Goal: Information Seeking & Learning: Learn about a topic

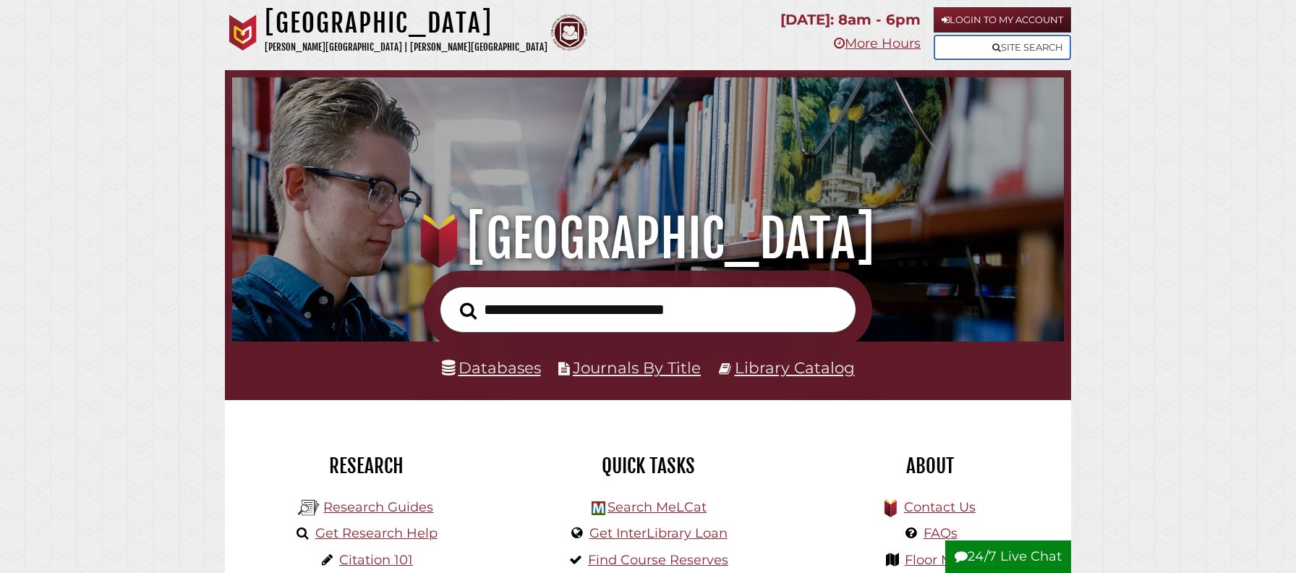
click at [981, 41] on link "Site Search" at bounding box center [1002, 47] width 137 height 25
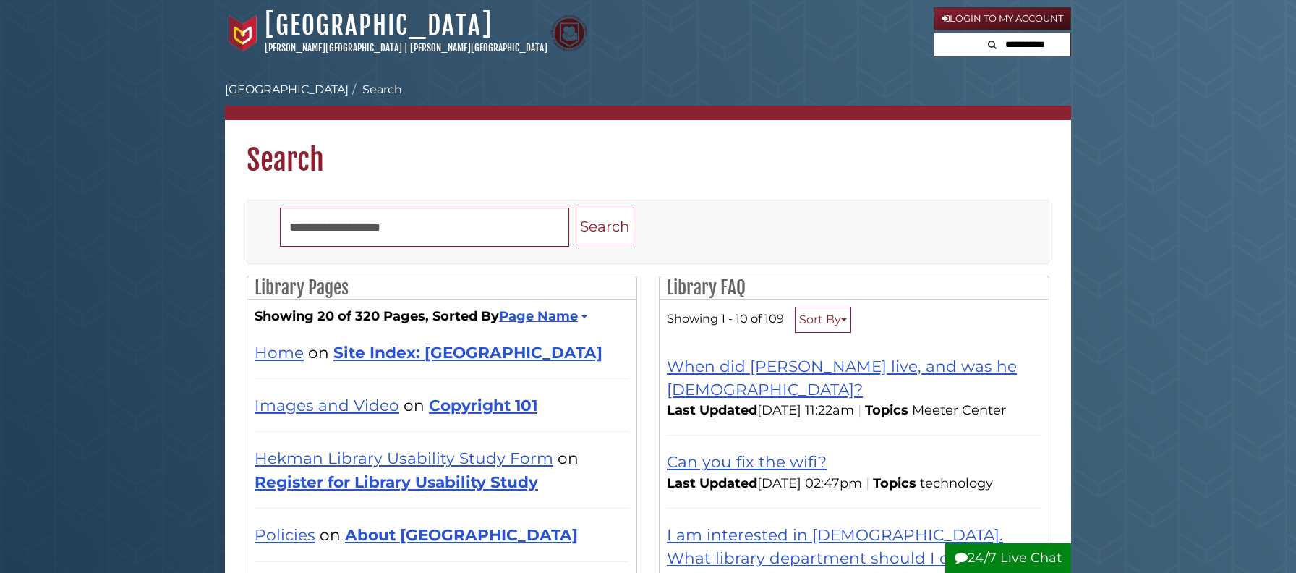
click at [1028, 54] on input "text" at bounding box center [1027, 44] width 87 height 23
type input "**********"
click at [934, 33] on button "Search" at bounding box center [942, 43] width 17 height 20
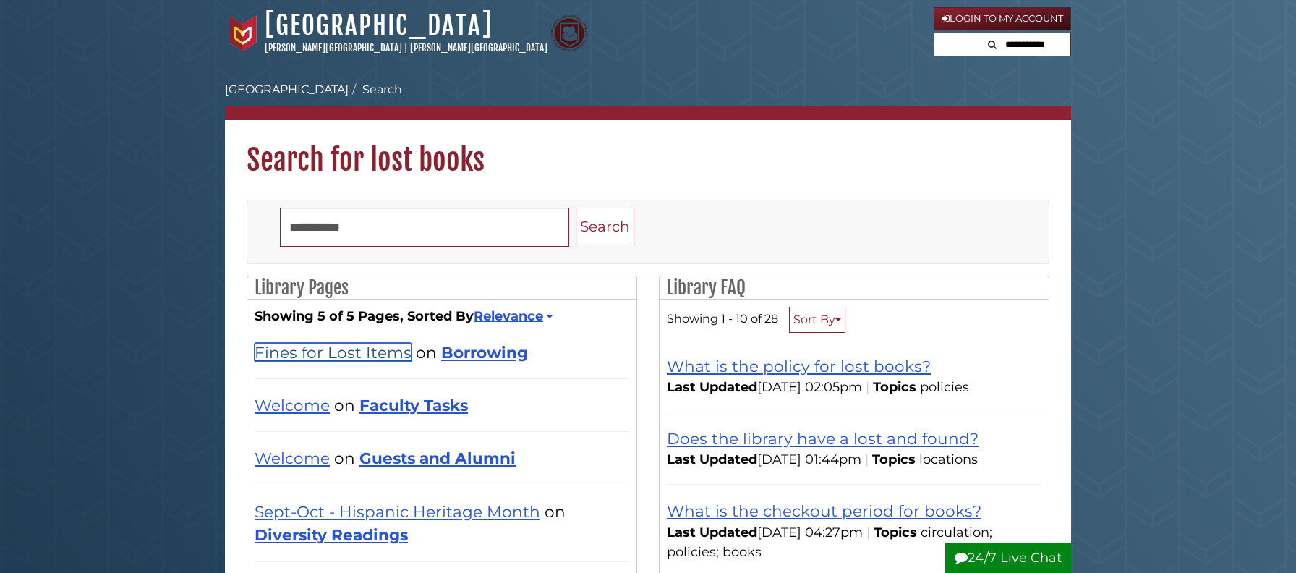
click at [317, 362] on link "Fines for Lost Items" at bounding box center [333, 352] width 157 height 19
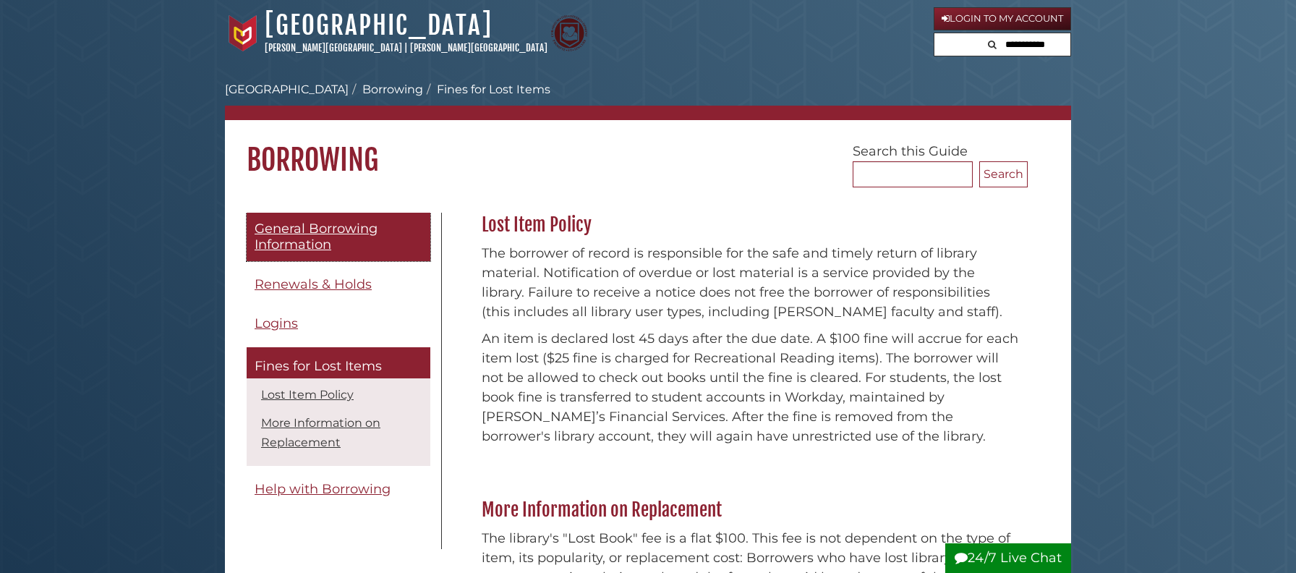
click at [304, 242] on span "General Borrowing Information" at bounding box center [316, 237] width 123 height 33
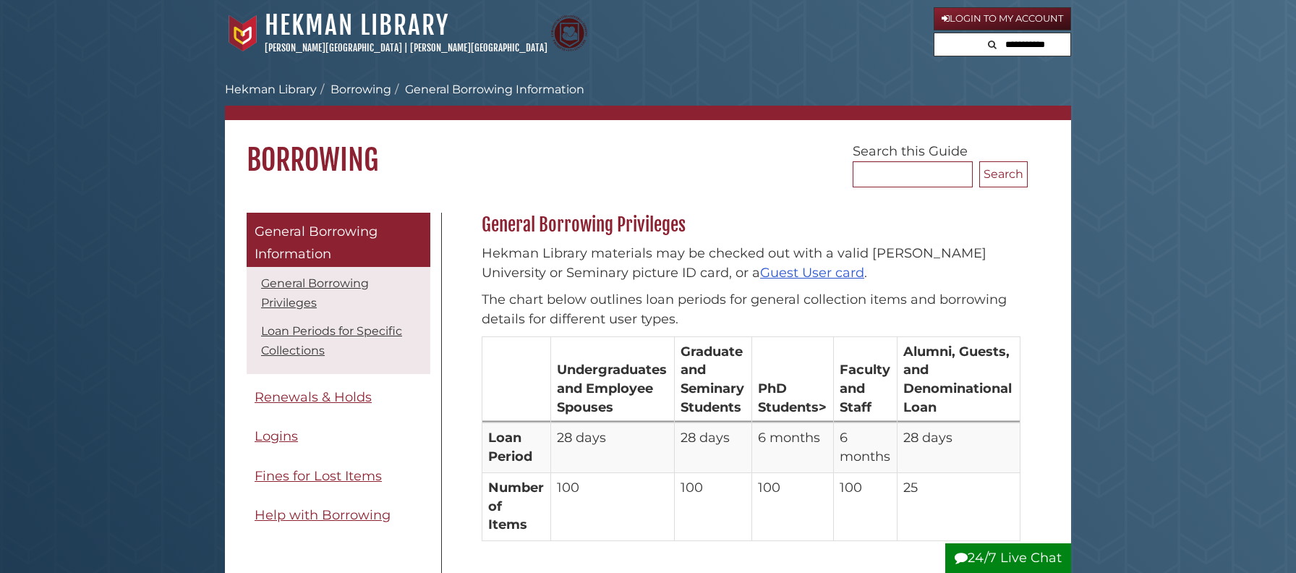
click at [1028, 46] on input "text" at bounding box center [1027, 44] width 87 height 23
type input "*****"
click at [934, 33] on button "Search" at bounding box center [942, 43] width 17 height 20
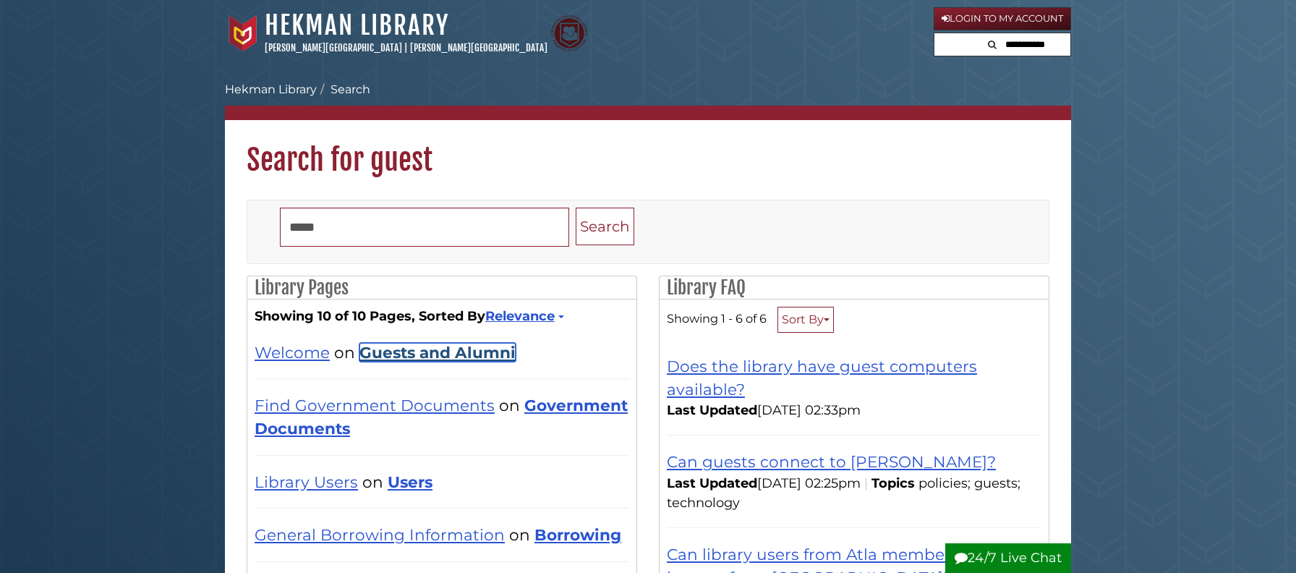
click at [440, 362] on link "Guests and Alumni" at bounding box center [437, 352] width 156 height 19
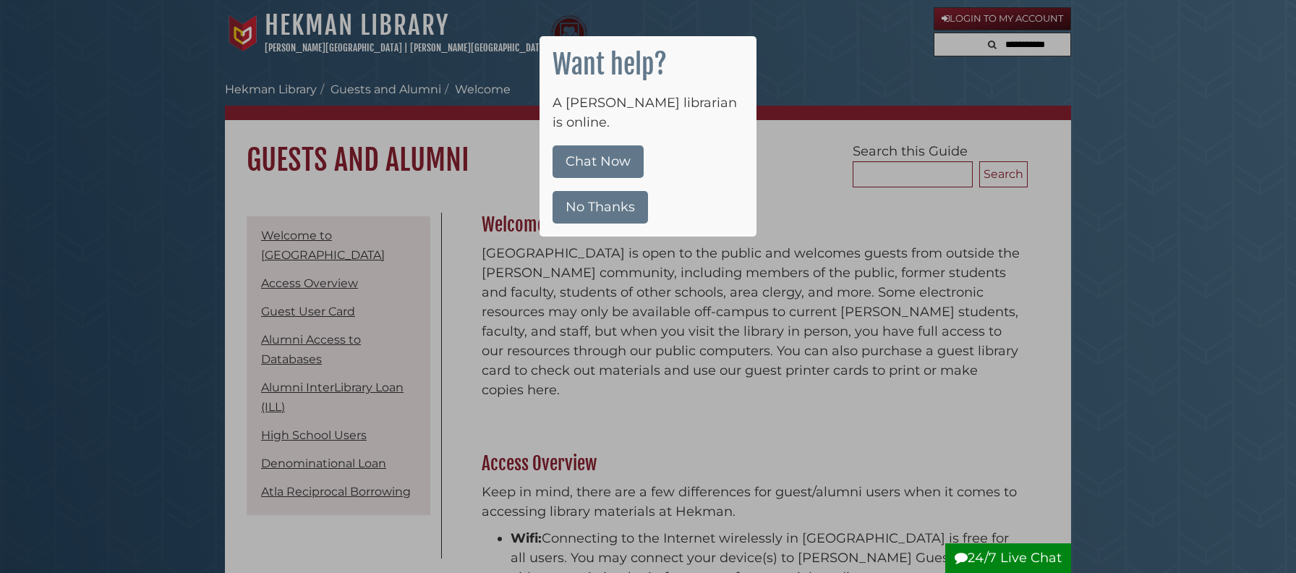
click at [623, 191] on button "No Thanks" at bounding box center [600, 207] width 95 height 33
